Goal: Transaction & Acquisition: Download file/media

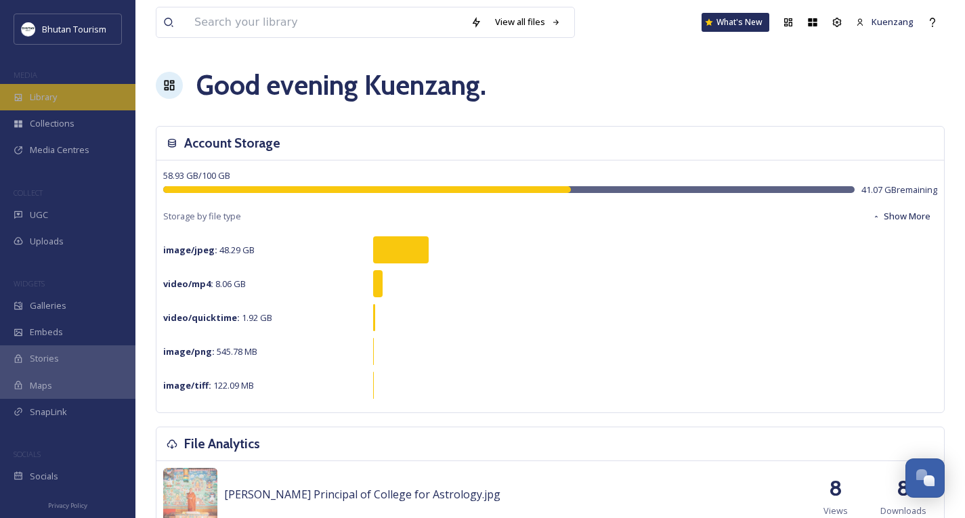
click at [46, 93] on span "Library" at bounding box center [43, 97] width 27 height 13
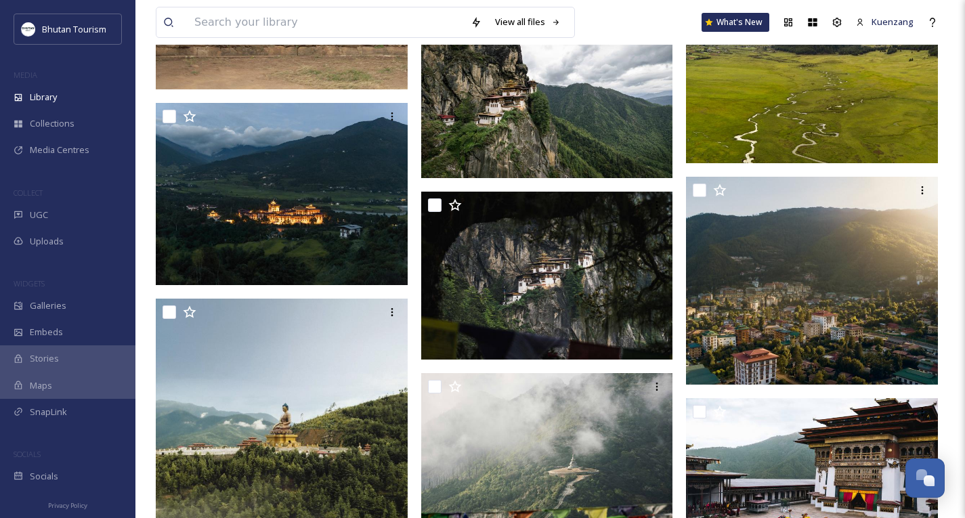
scroll to position [5062, 0]
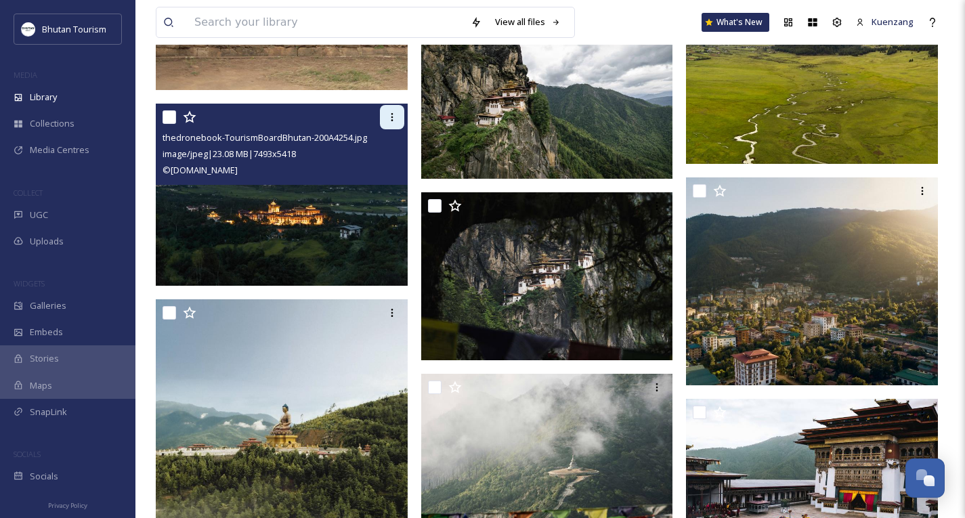
click at [389, 129] on div at bounding box center [392, 117] width 24 height 24
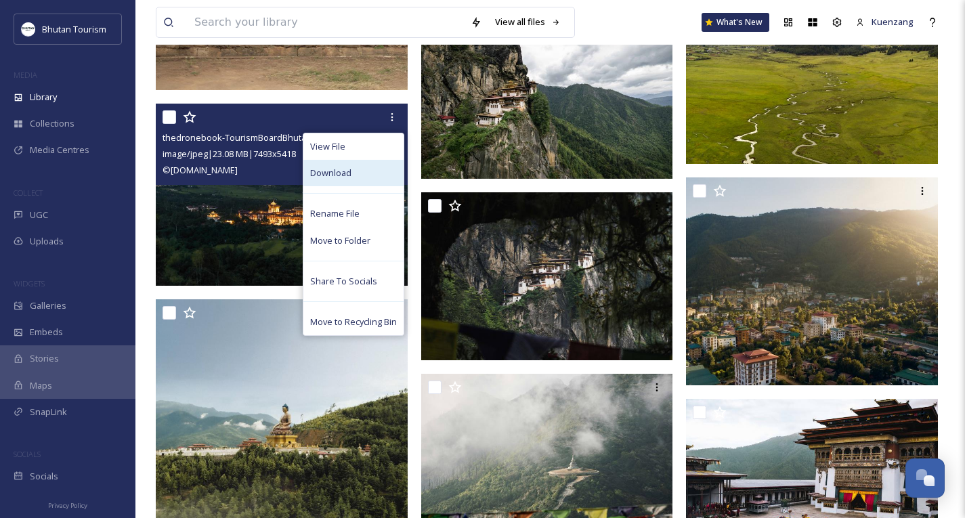
click at [344, 179] on span "Download" at bounding box center [330, 173] width 41 height 13
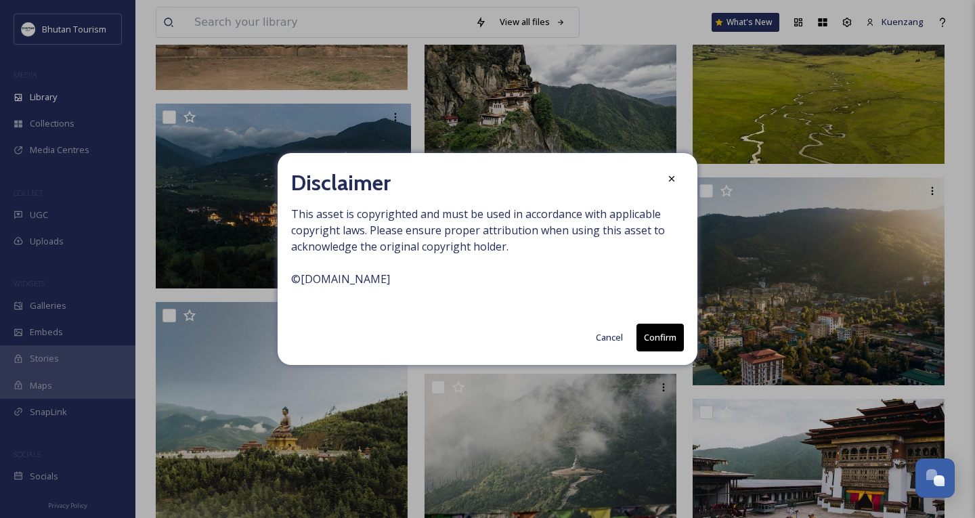
click at [662, 342] on button "Confirm" at bounding box center [660, 338] width 47 height 28
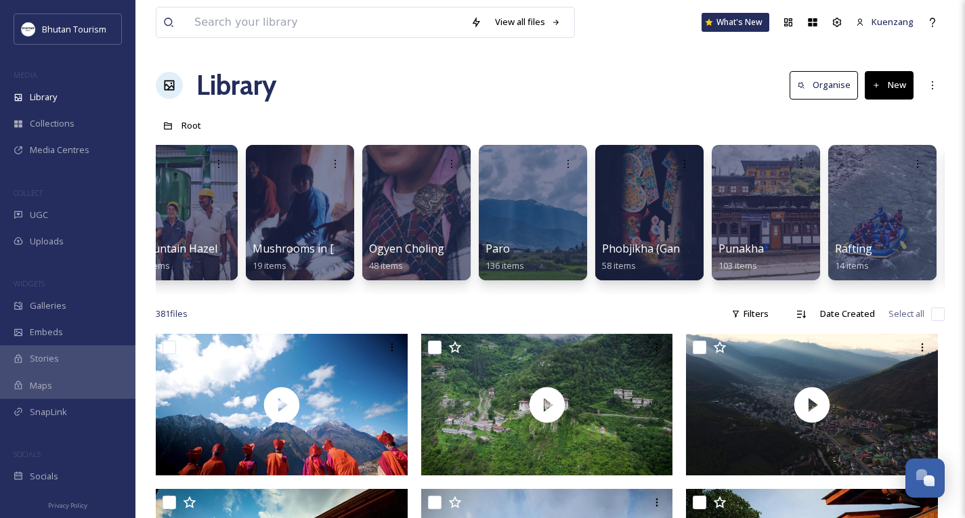
scroll to position [0, 2942]
click at [756, 229] on div at bounding box center [765, 213] width 110 height 138
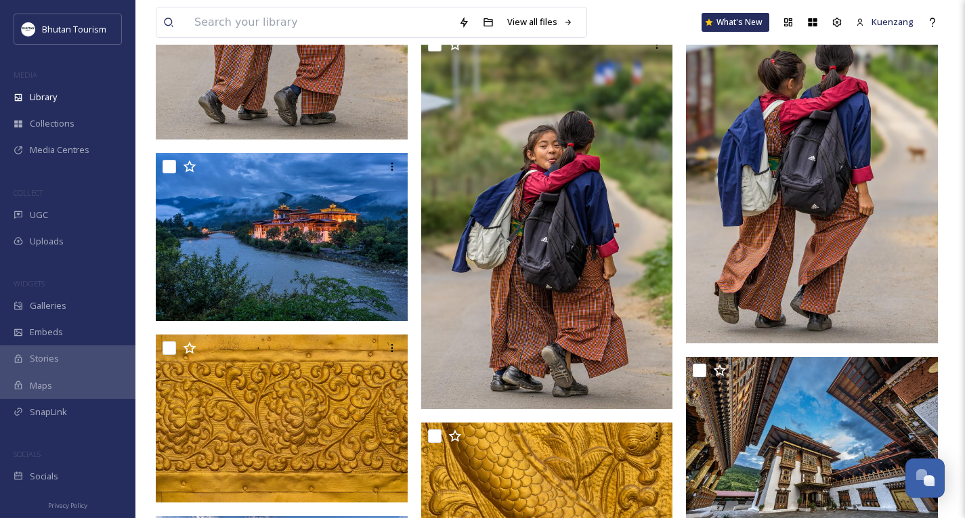
scroll to position [3929, 0]
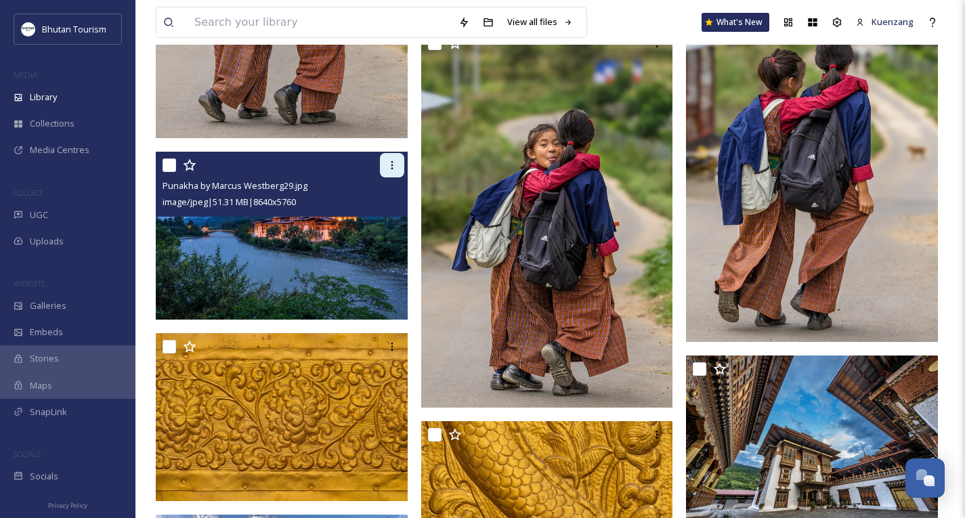
click at [385, 165] on div at bounding box center [392, 165] width 24 height 24
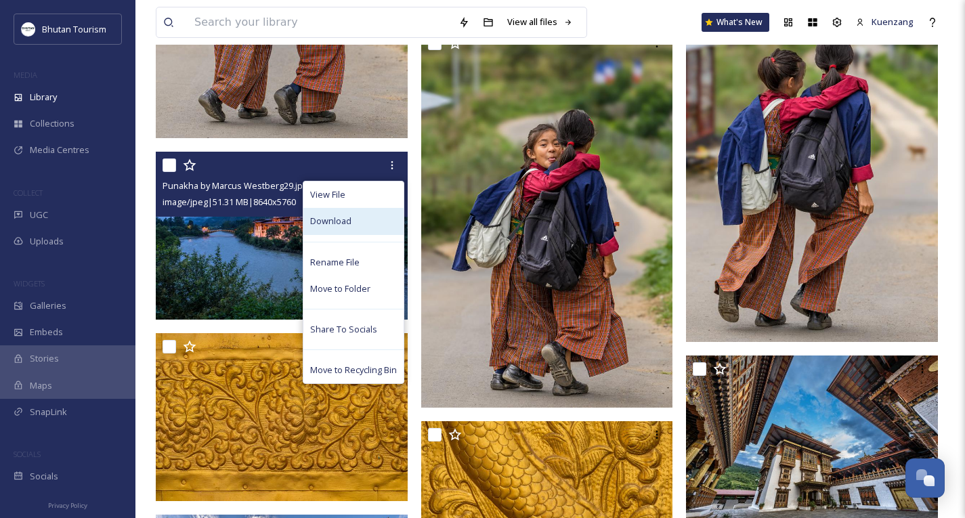
click at [336, 219] on span "Download" at bounding box center [330, 221] width 41 height 13
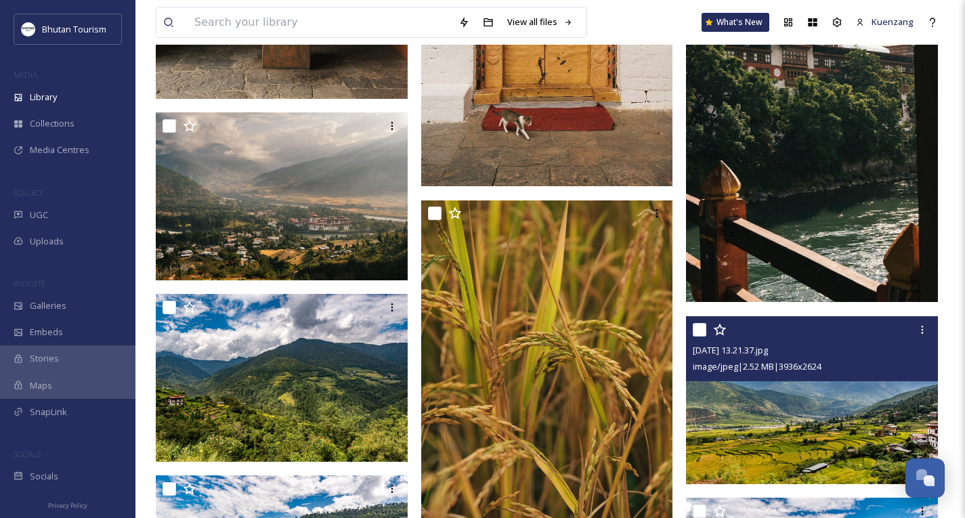
scroll to position [6567, 0]
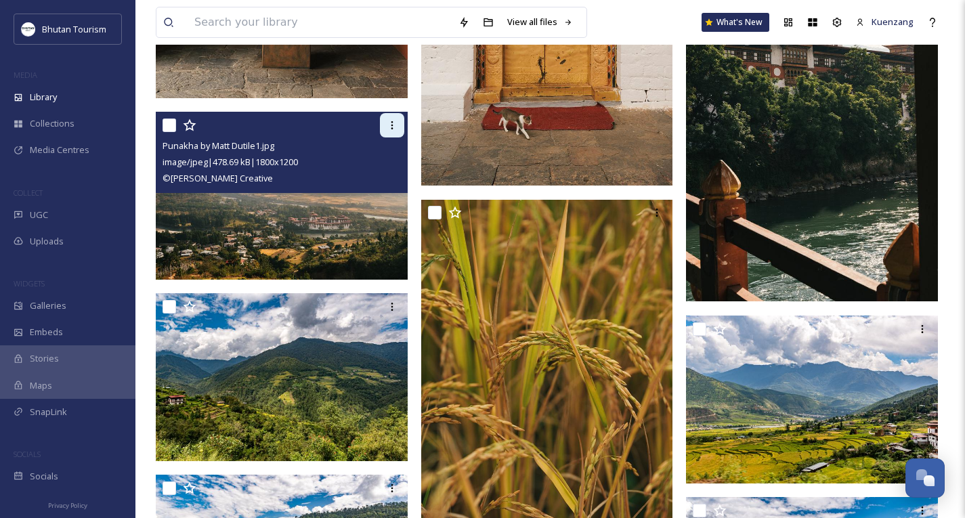
click at [389, 127] on icon at bounding box center [392, 125] width 11 height 11
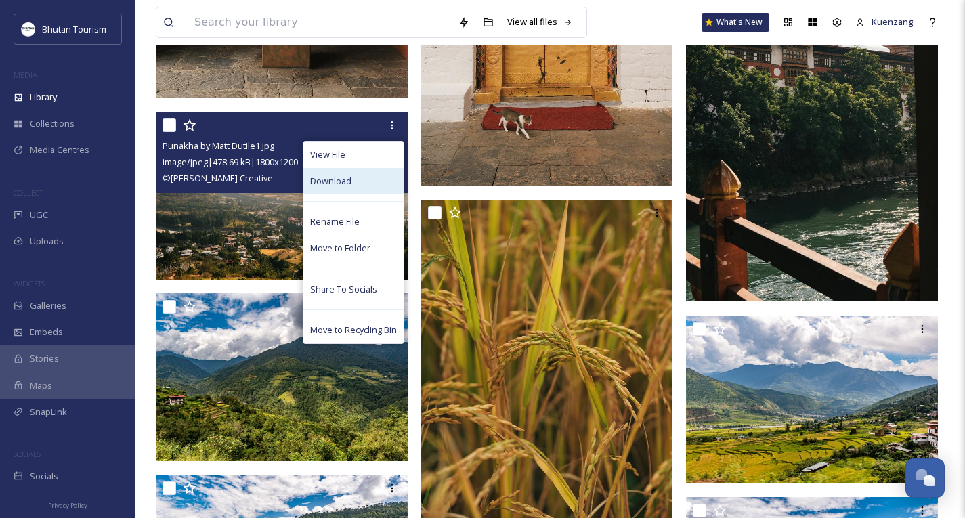
click at [346, 183] on span "Download" at bounding box center [330, 181] width 41 height 13
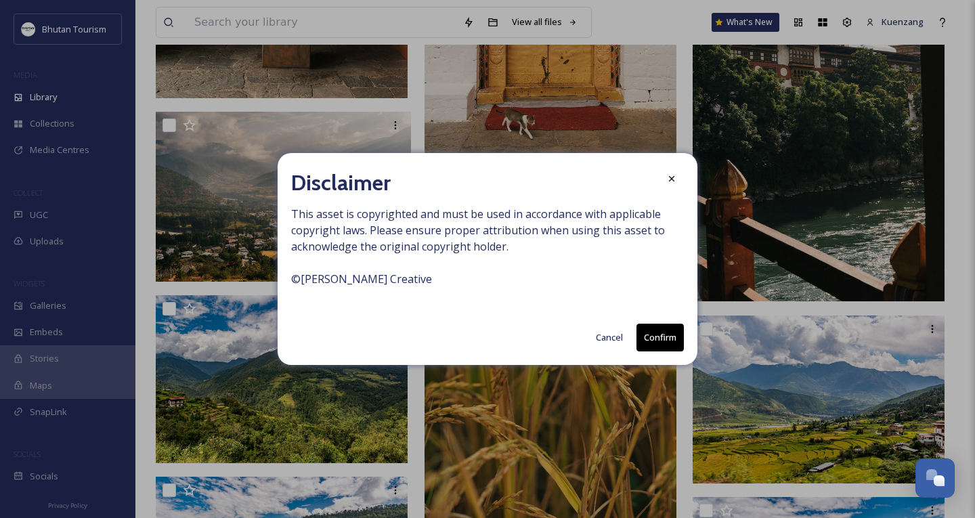
click at [670, 341] on button "Confirm" at bounding box center [660, 338] width 47 height 28
